Goal: Information Seeking & Learning: Check status

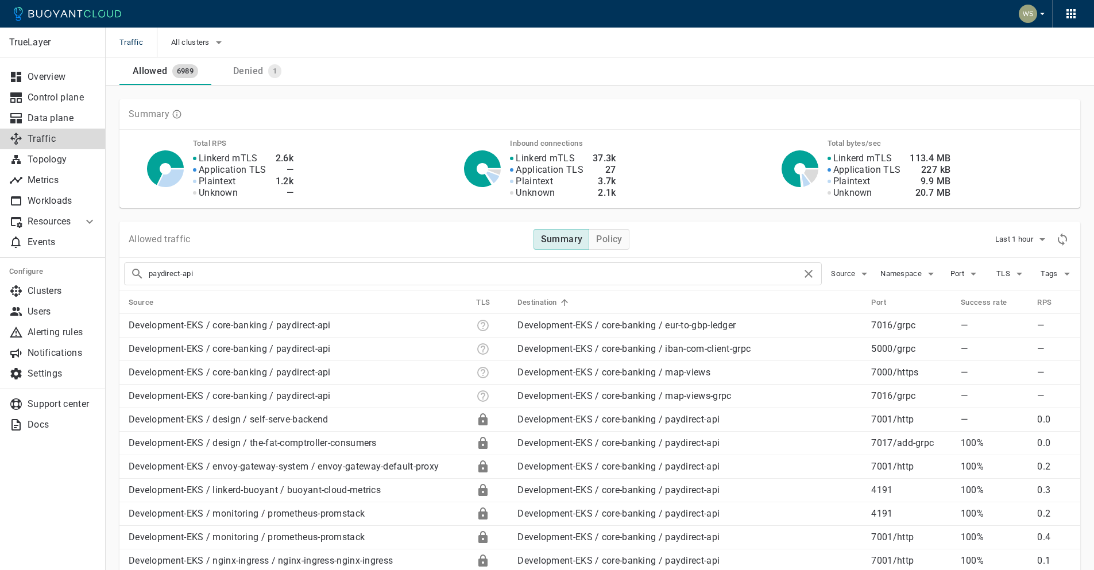
drag, startPoint x: 265, startPoint y: 276, endPoint x: 51, endPoint y: 277, distance: 213.7
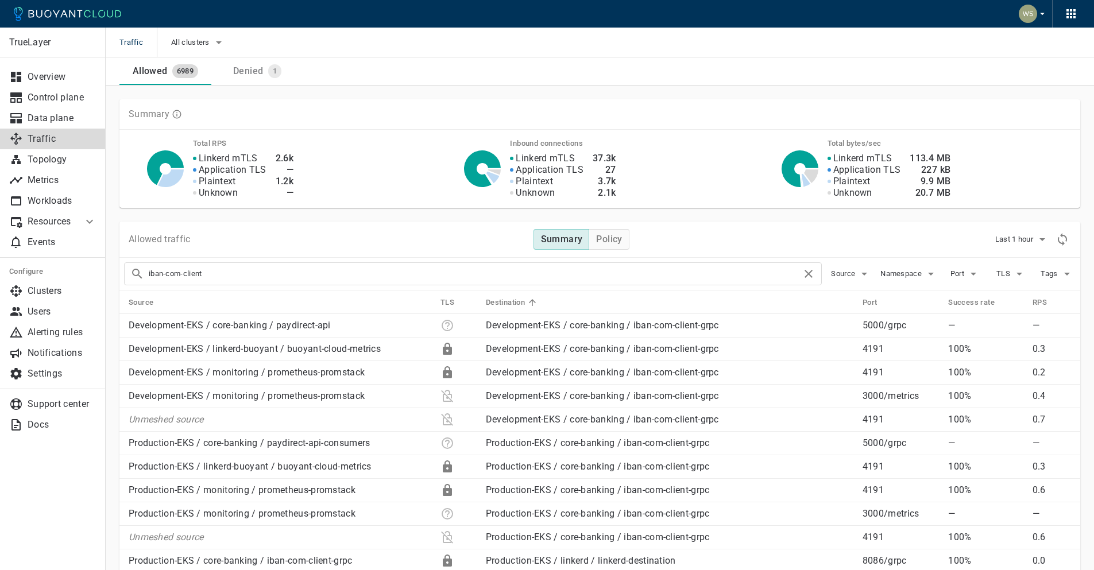
click at [423, 298] on th "Source" at bounding box center [275, 303] width 312 height 24
click at [160, 299] on icon at bounding box center [160, 302] width 7 height 7
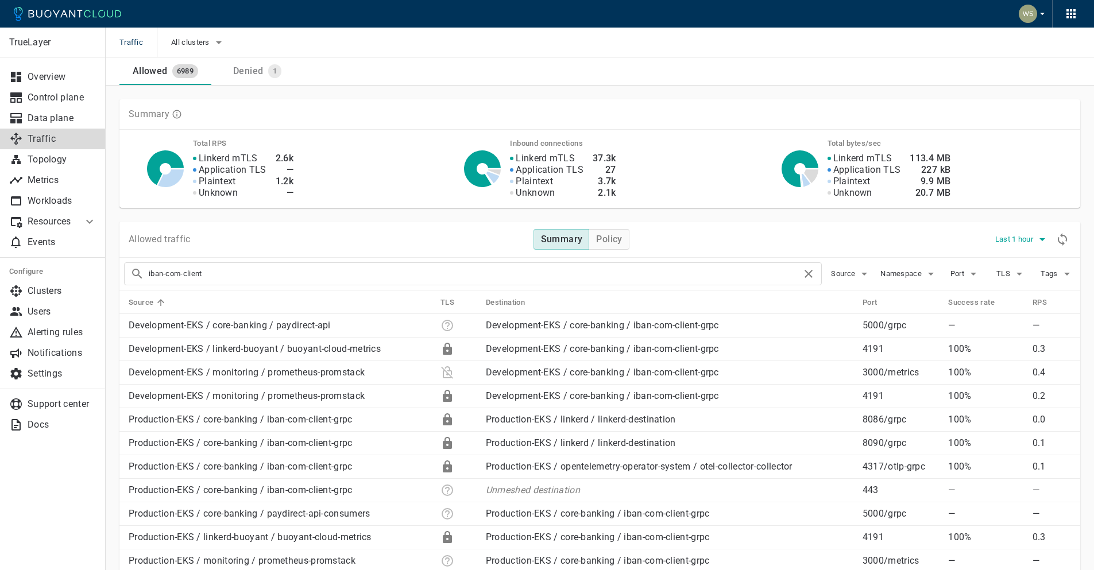
click at [1023, 240] on span "Last 1 hour" at bounding box center [1015, 239] width 40 height 9
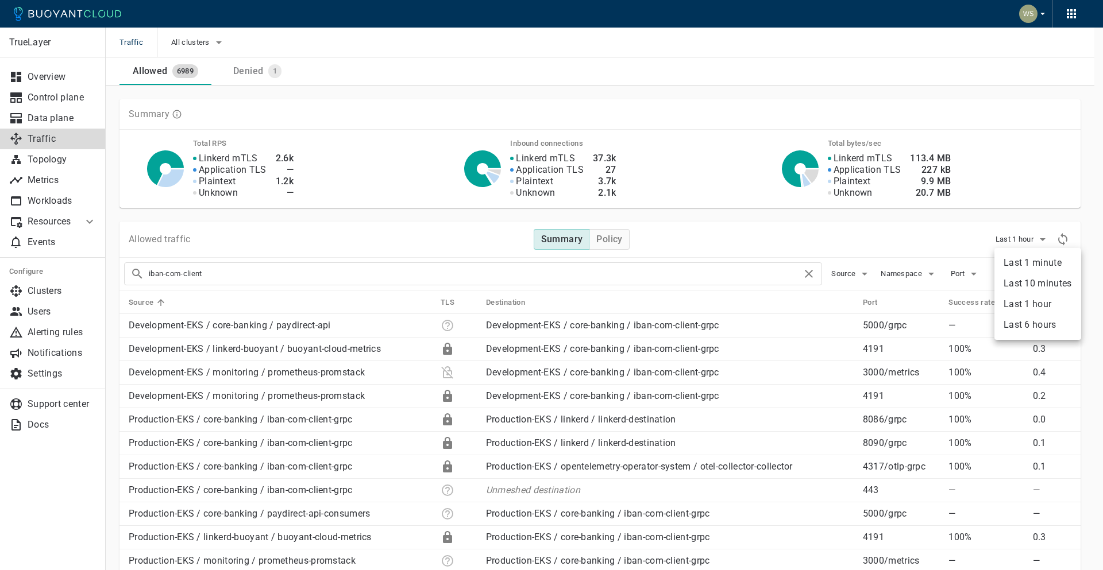
click at [1020, 319] on li "Last 6 hours" at bounding box center [1037, 325] width 87 height 21
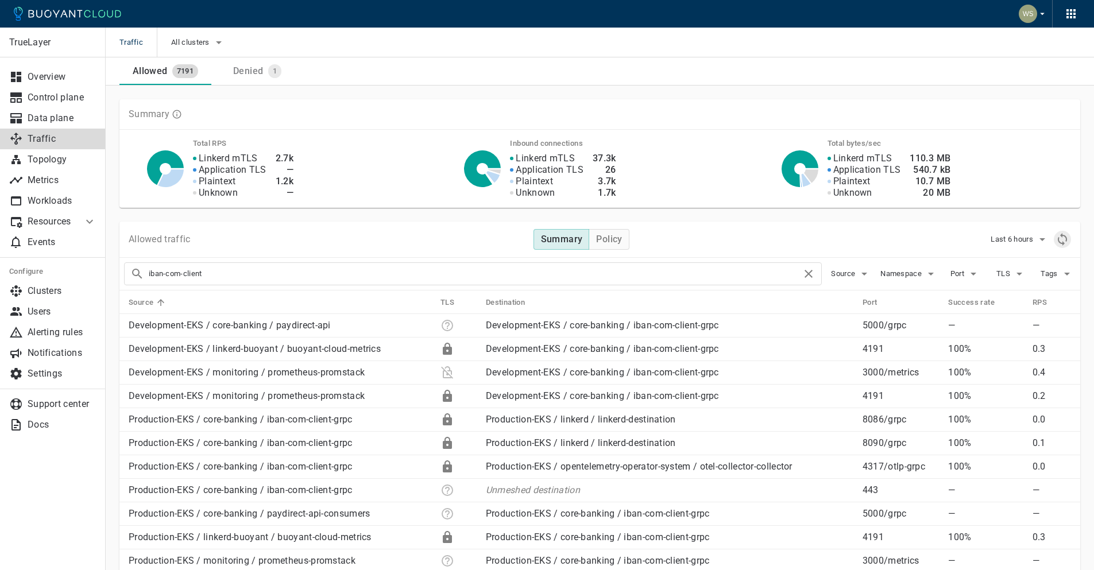
click at [1065, 238] on icon "Refresh metrics" at bounding box center [1063, 240] width 14 height 14
click at [534, 301] on icon at bounding box center [532, 303] width 10 height 10
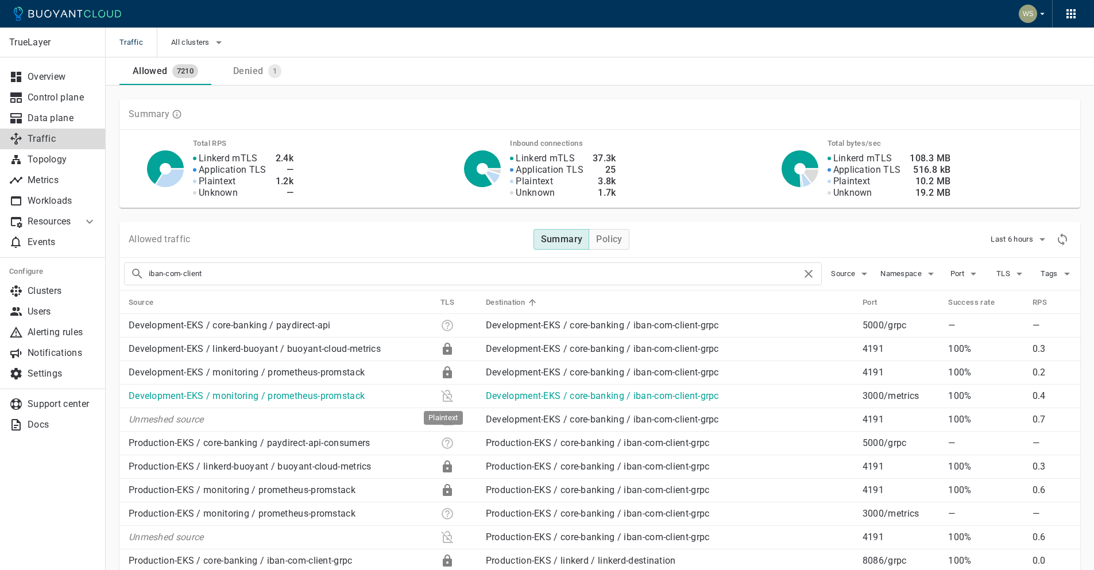
click at [446, 401] on icon "Plaintext" at bounding box center [447, 396] width 12 height 13
click at [443, 400] on icon "Plaintext" at bounding box center [448, 396] width 14 height 14
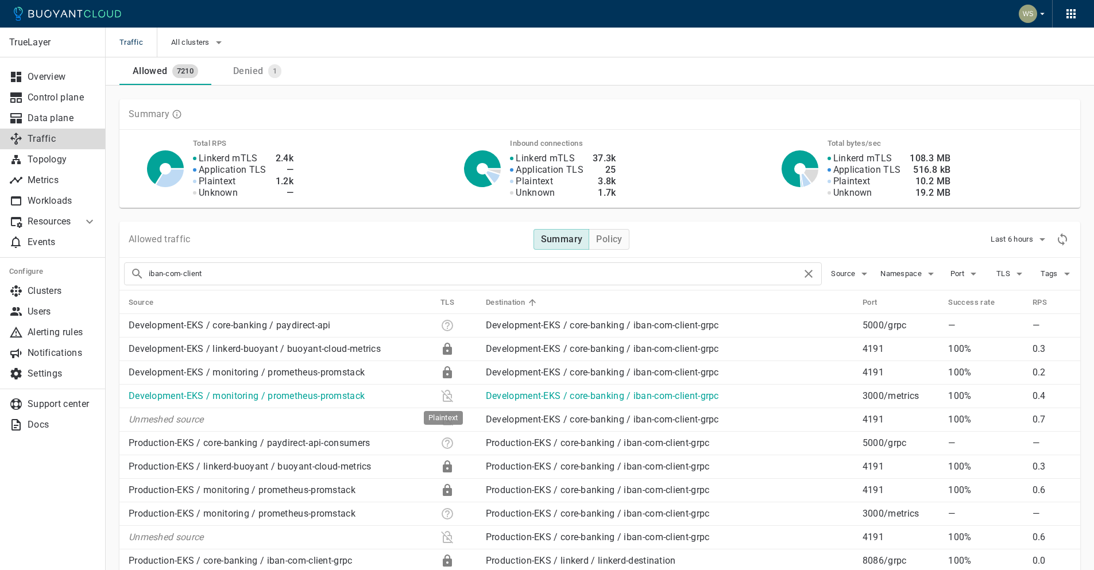
click at [443, 400] on icon "Plaintext" at bounding box center [448, 396] width 14 height 14
drag, startPoint x: 256, startPoint y: 272, endPoint x: 47, endPoint y: 281, distance: 209.8
click at [106, 281] on div "TrueLayer Overview Control plane Data plane Traffic Topology Metrics Workloads …" at bounding box center [600, 521] width 988 height 870
type input "paydirect-api"
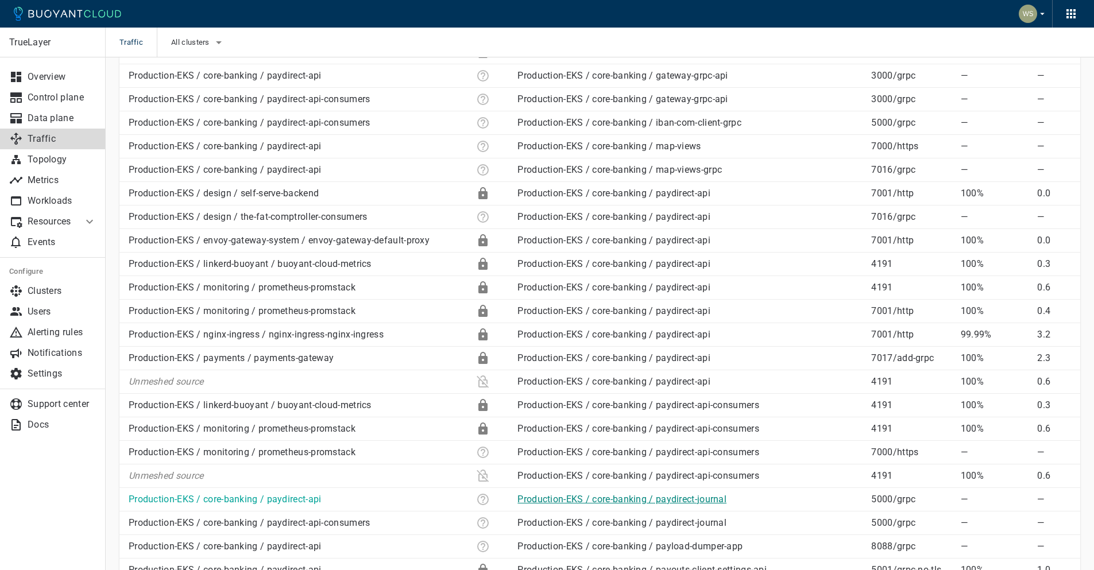
scroll to position [971, 0]
